Goal: Task Accomplishment & Management: Manage account settings

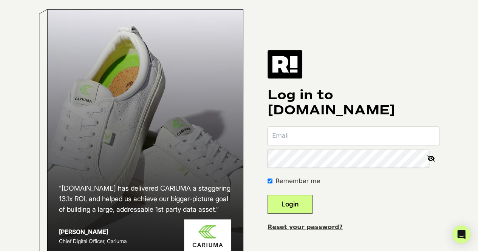
type input "[PERSON_NAME][EMAIL_ADDRESS][DOMAIN_NAME]"
click at [308, 207] on button "Login" at bounding box center [290, 204] width 45 height 19
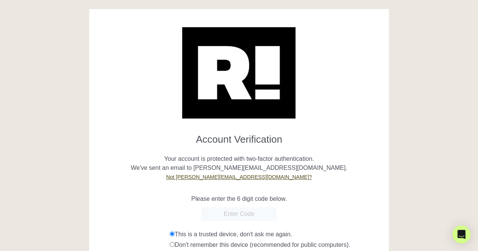
click at [235, 206] on form "Account Verification Your account is protected with two-factor authentication. …" at bounding box center [239, 200] width 288 height 144
click at [248, 218] on input "text" at bounding box center [239, 215] width 76 height 14
type input "462293"
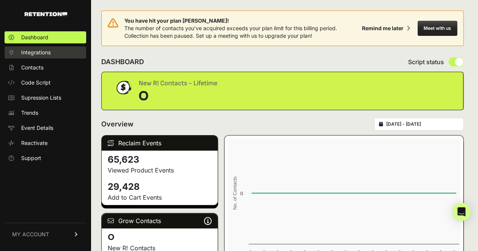
click at [32, 54] on span "Integrations" at bounding box center [35, 53] width 29 height 8
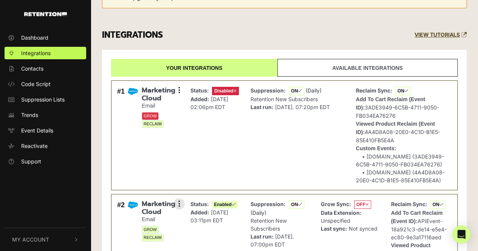
scroll to position [148, 0]
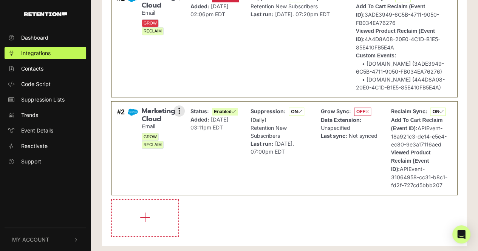
click at [197, 136] on div "Status: Enabled Added: Oct 2, 2025 03:11pm EDT" at bounding box center [214, 148] width 47 height 82
click at [179, 111] on icon at bounding box center [179, 111] width 2 height 8
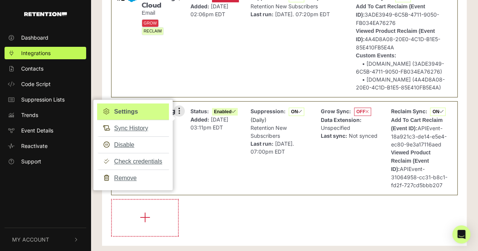
click at [119, 105] on link "Settings" at bounding box center [133, 112] width 72 height 17
